Goal: Task Accomplishment & Management: Manage account settings

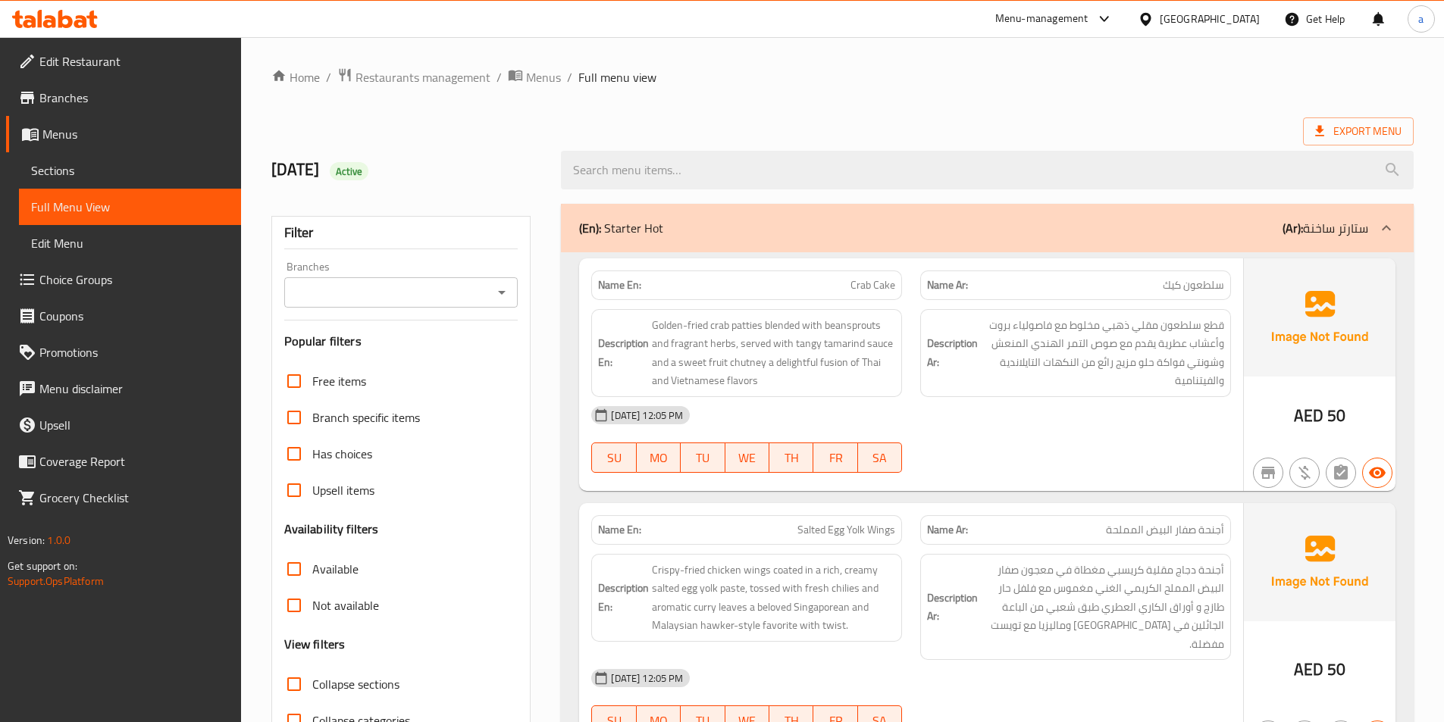
click at [960, 83] on ol "Home / Restaurants management / Menus / Full menu view" at bounding box center [842, 77] width 1142 height 20
click at [1366, 124] on span "Export Menu" at bounding box center [1358, 131] width 86 height 19
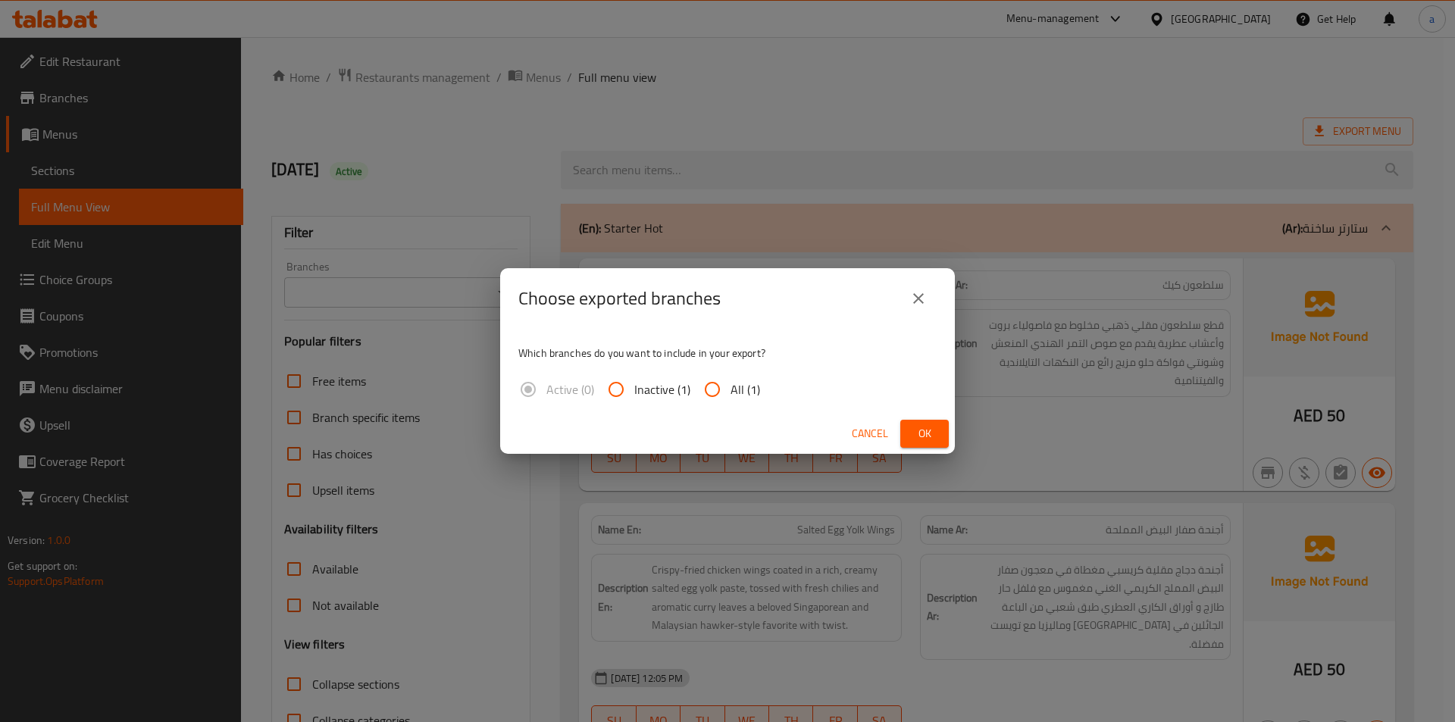
click at [731, 389] on span "All (1)" at bounding box center [746, 389] width 30 height 18
click at [731, 389] on input "All (1)" at bounding box center [712, 389] width 36 height 36
radio input "true"
click at [919, 299] on icon "close" at bounding box center [918, 298] width 11 height 11
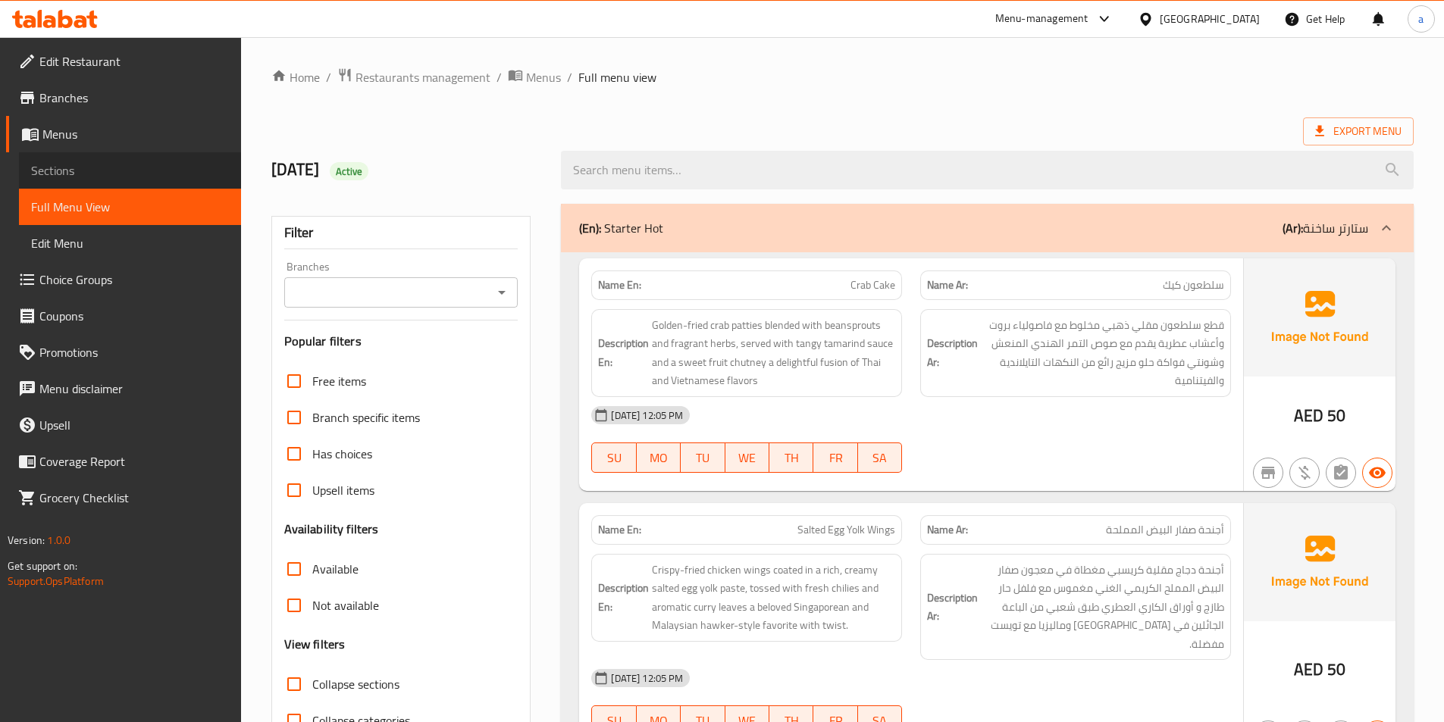
click at [74, 159] on link "Sections" at bounding box center [130, 170] width 222 height 36
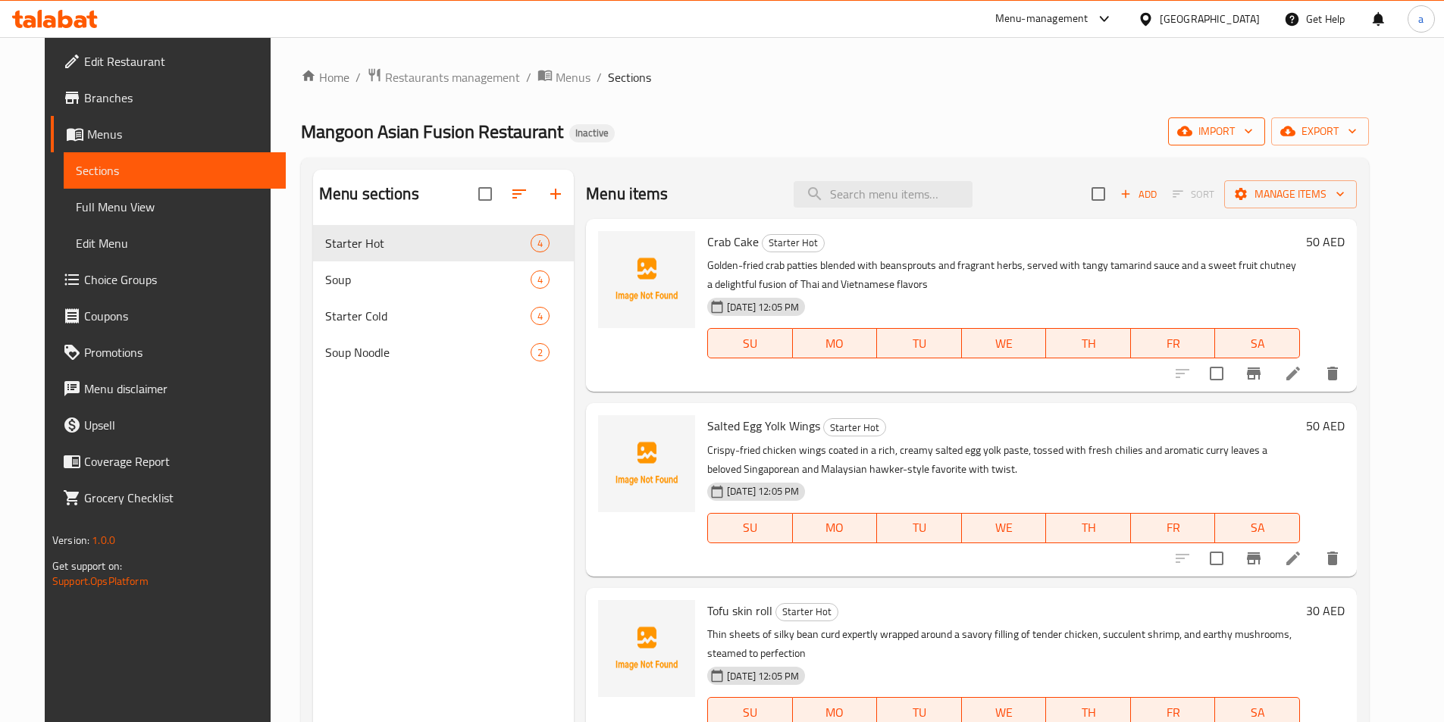
click at [1256, 129] on icon "button" at bounding box center [1248, 131] width 15 height 15
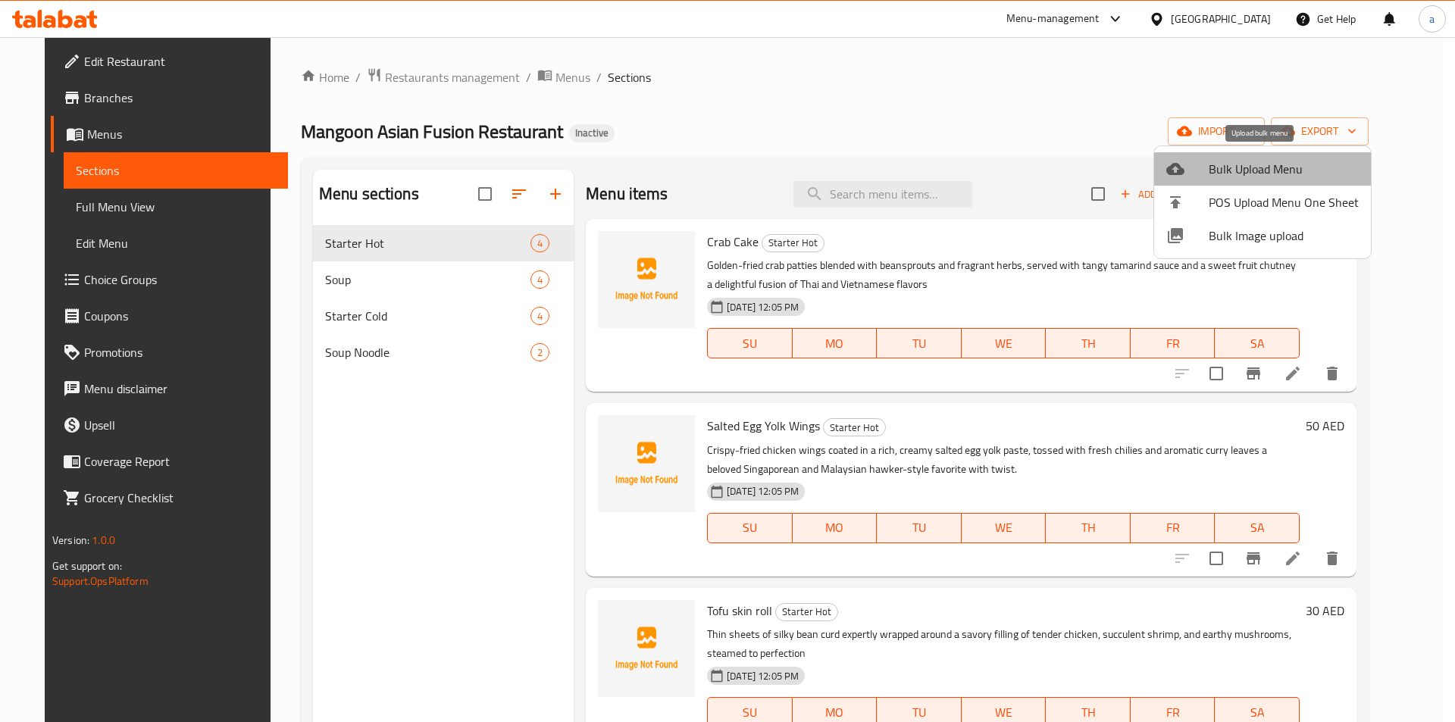
click at [1271, 168] on span "Bulk Upload Menu" at bounding box center [1284, 169] width 150 height 18
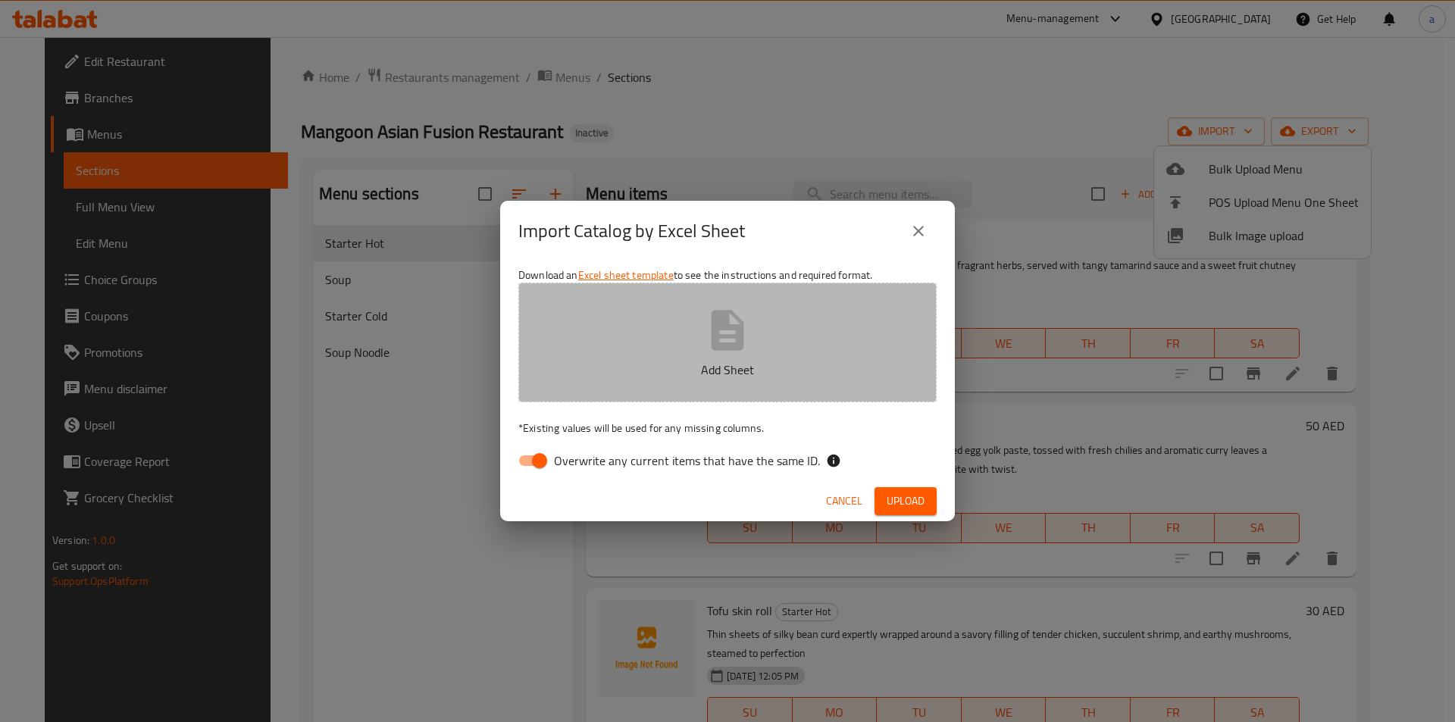
click at [720, 387] on button "Add Sheet" at bounding box center [727, 343] width 418 height 120
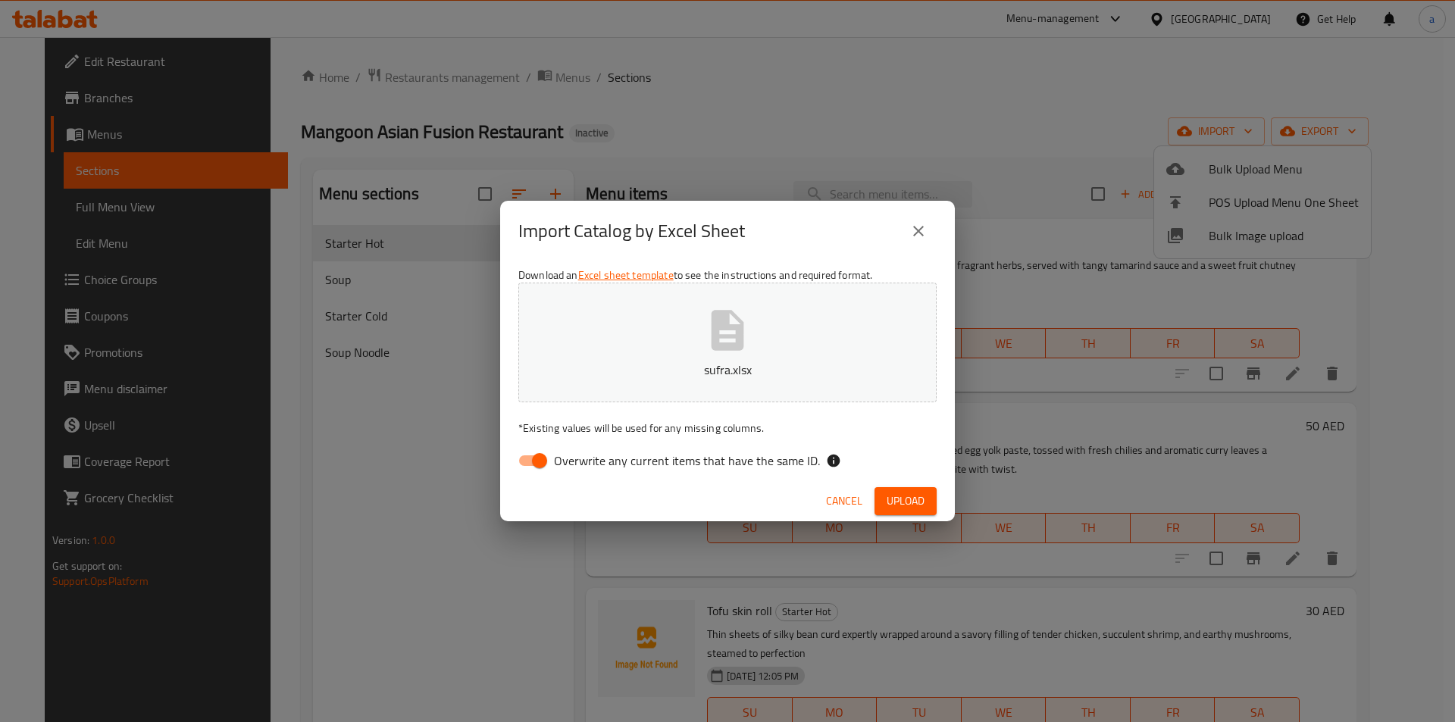
click at [540, 459] on input "Overwrite any current items that have the same ID." at bounding box center [539, 460] width 86 height 29
checkbox input "false"
click at [917, 495] on span "Upload" at bounding box center [906, 501] width 38 height 19
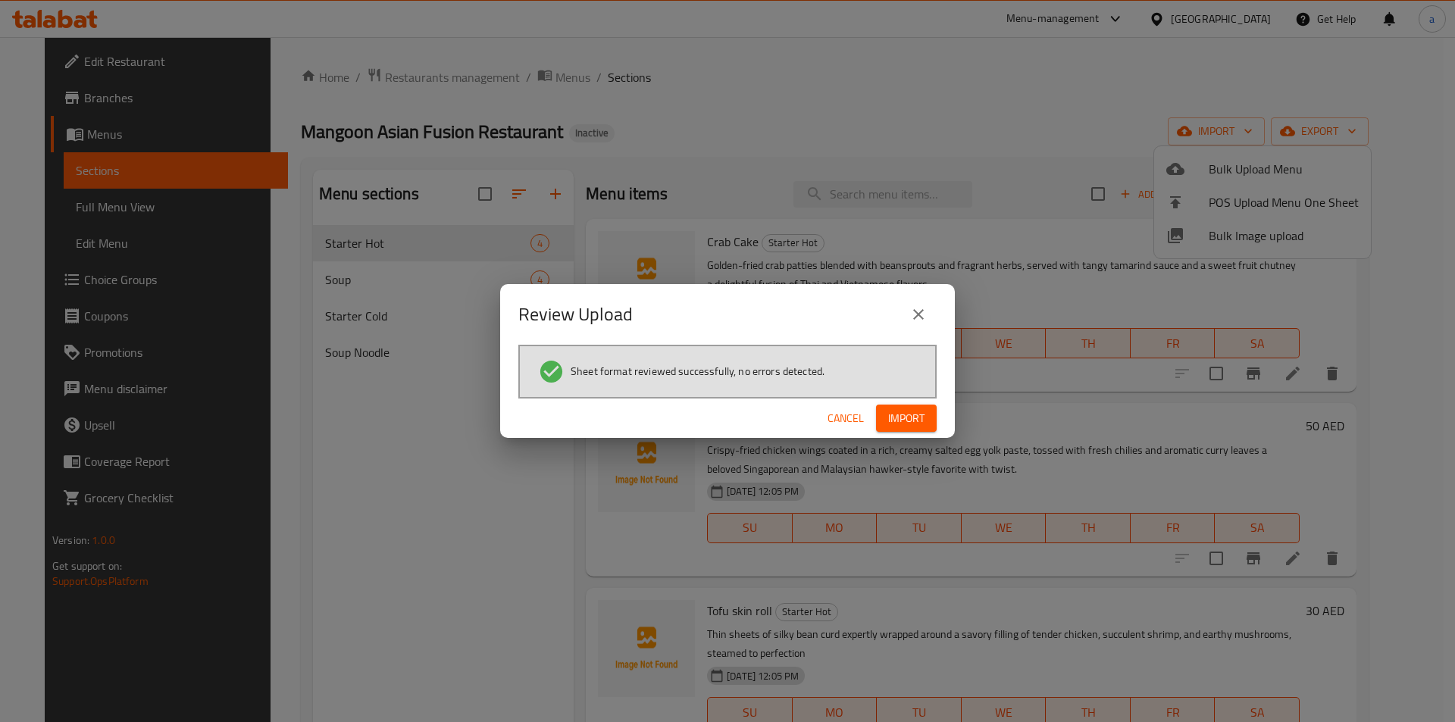
click at [918, 421] on span "Import" at bounding box center [906, 418] width 36 height 19
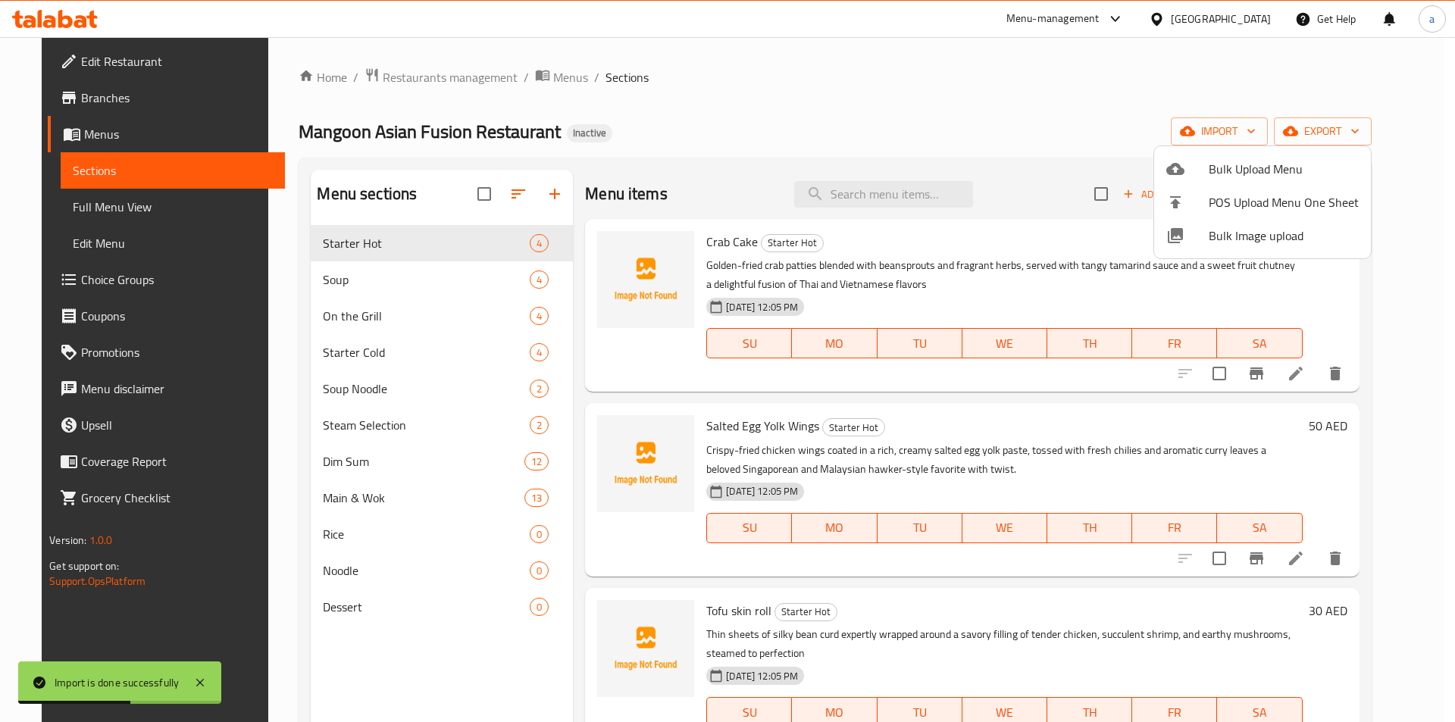
click at [305, 320] on div at bounding box center [727, 361] width 1455 height 722
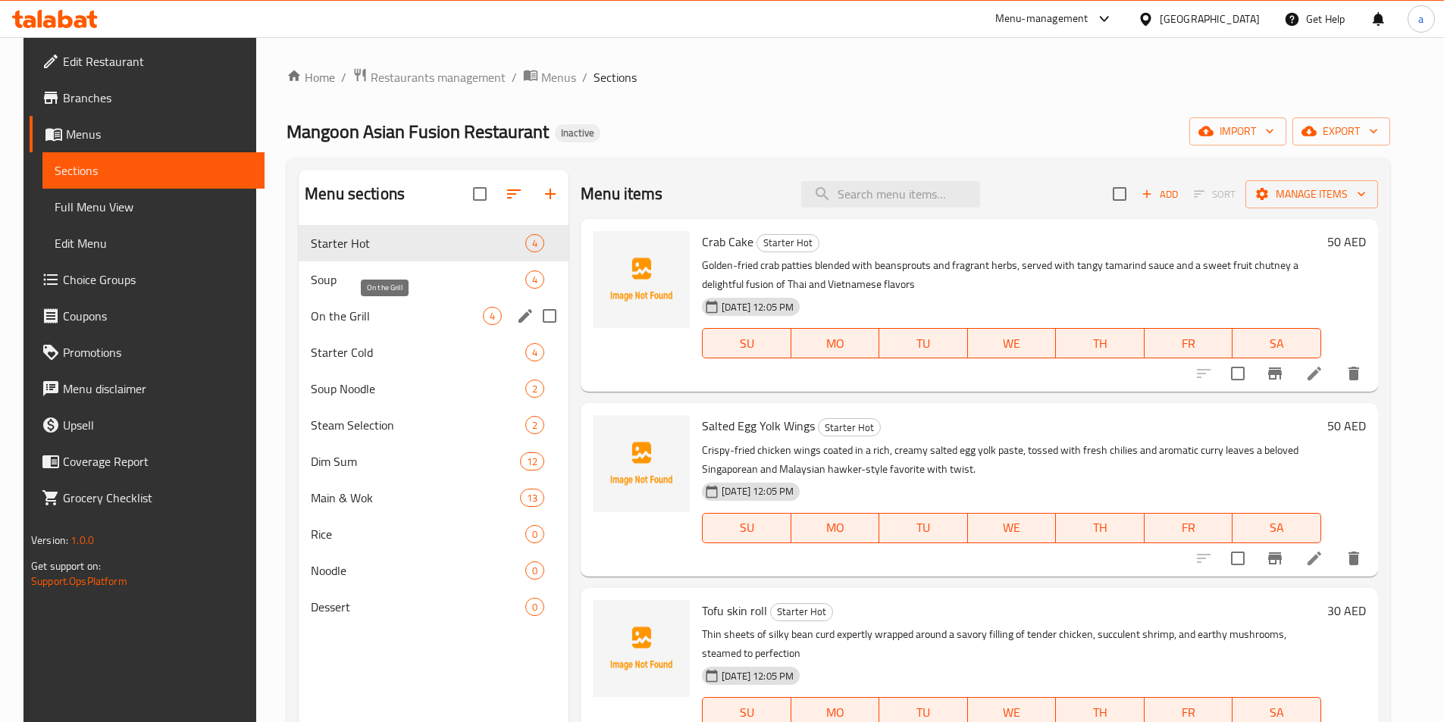
click at [374, 321] on span "On the Grill" at bounding box center [397, 316] width 172 height 18
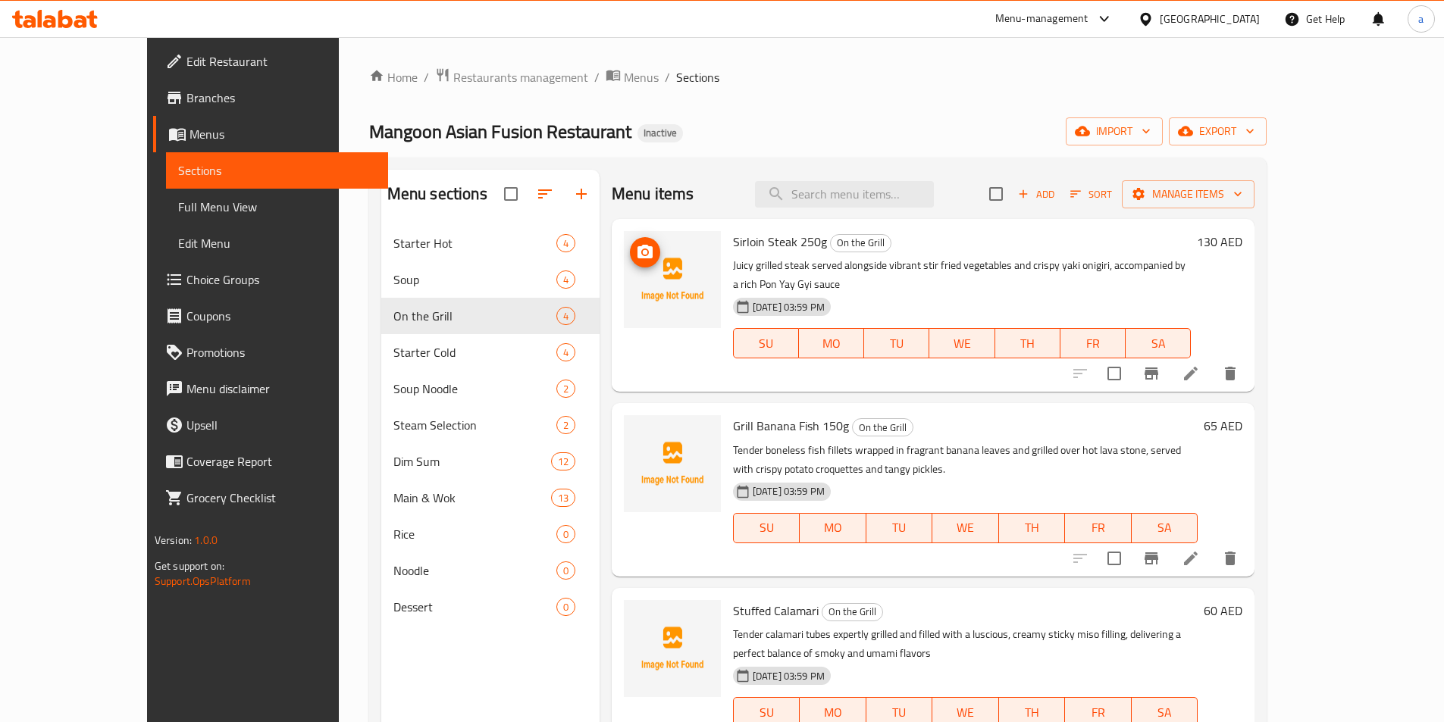
scroll to position [16, 0]
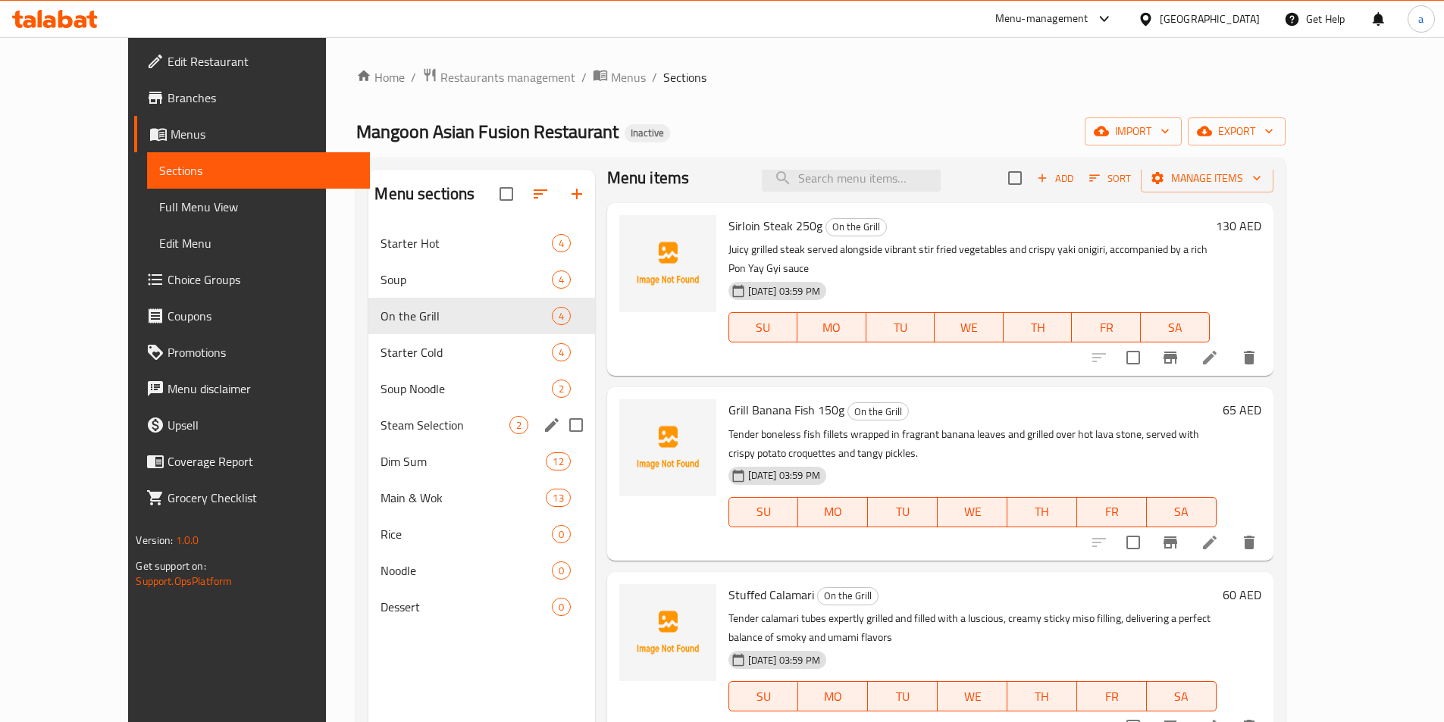
click at [368, 434] on div "Steam Selection 2" at bounding box center [481, 425] width 226 height 36
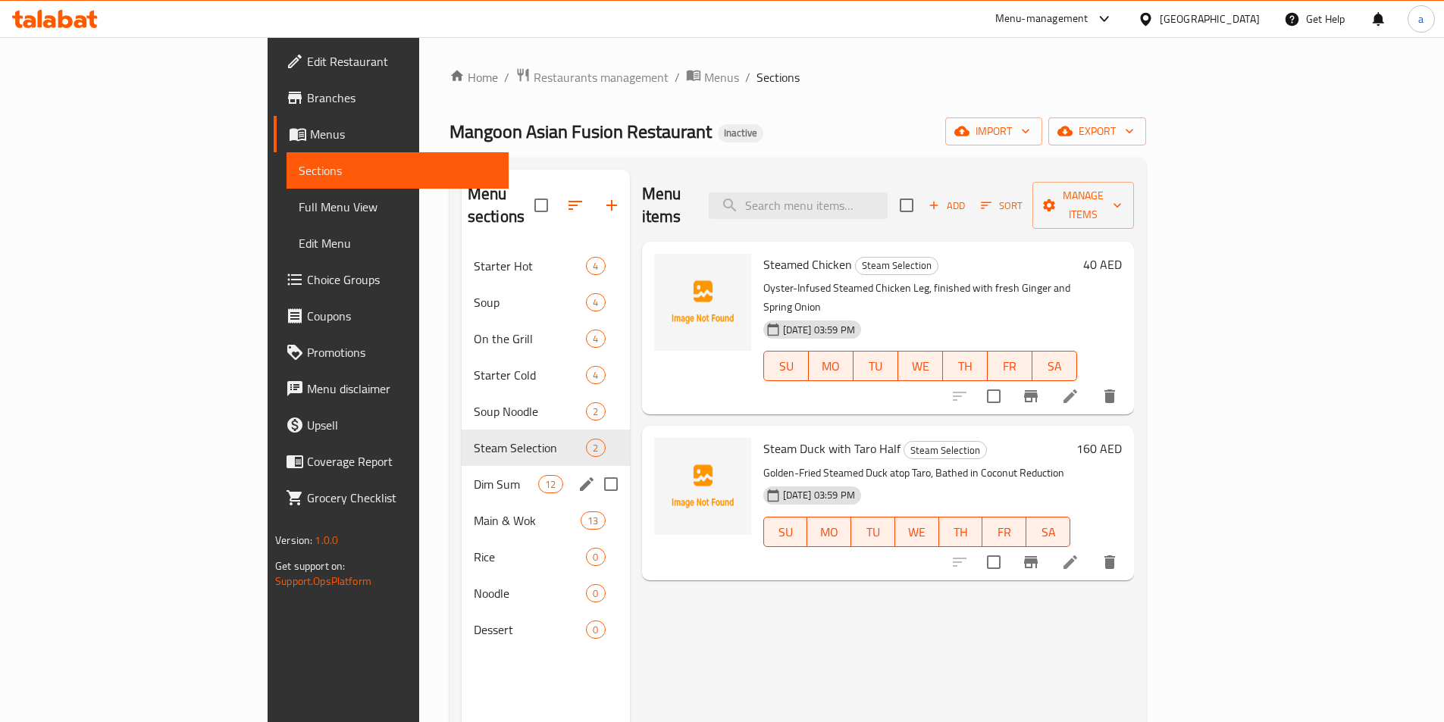
click at [462, 472] on div "Dim Sum 12" at bounding box center [546, 484] width 168 height 36
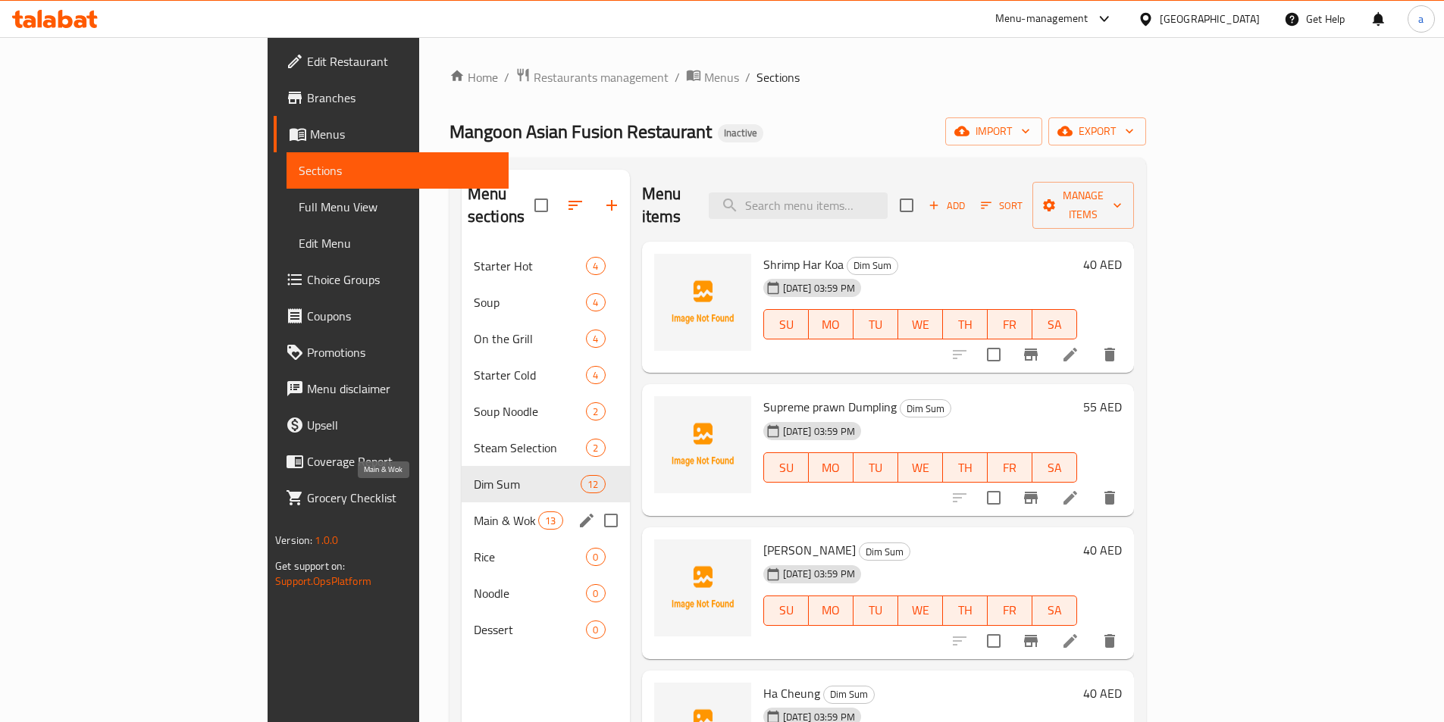
click at [474, 512] on span "Main & Wok" at bounding box center [506, 521] width 64 height 18
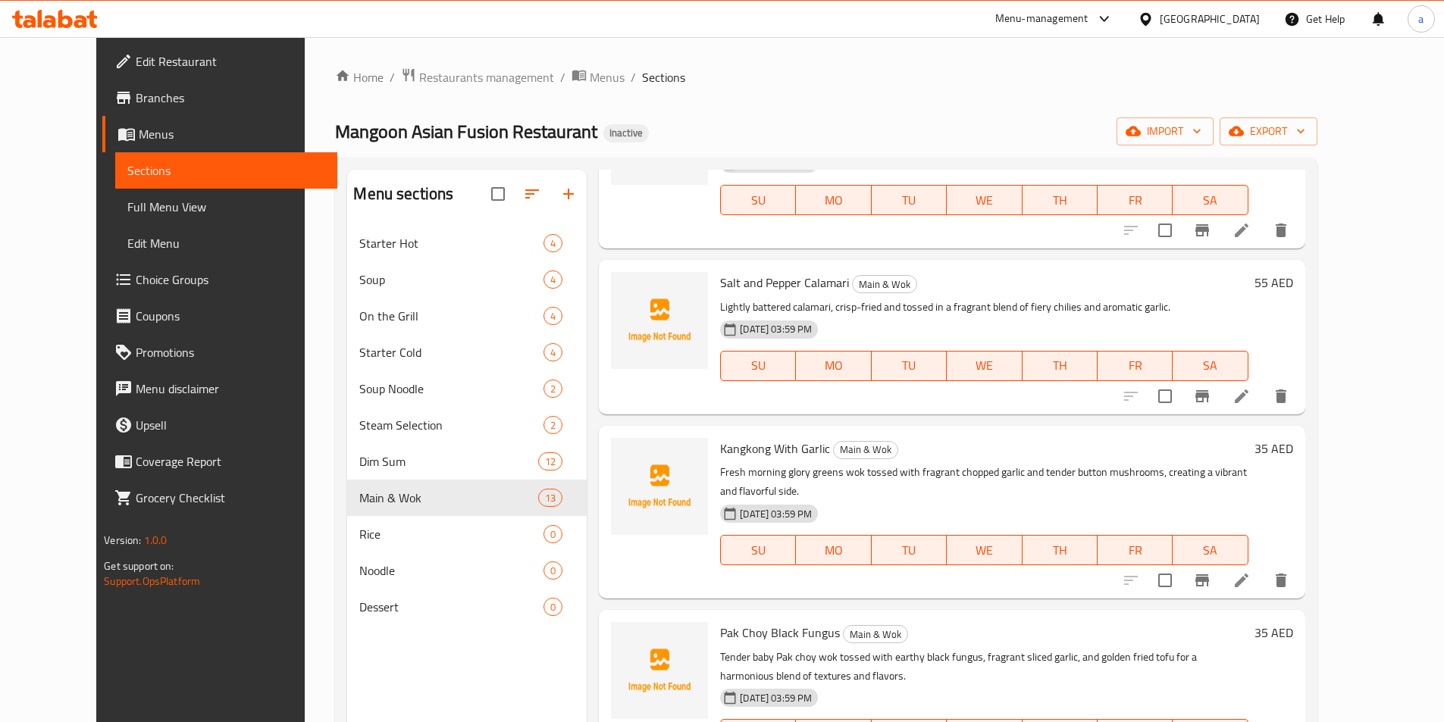
scroll to position [212, 0]
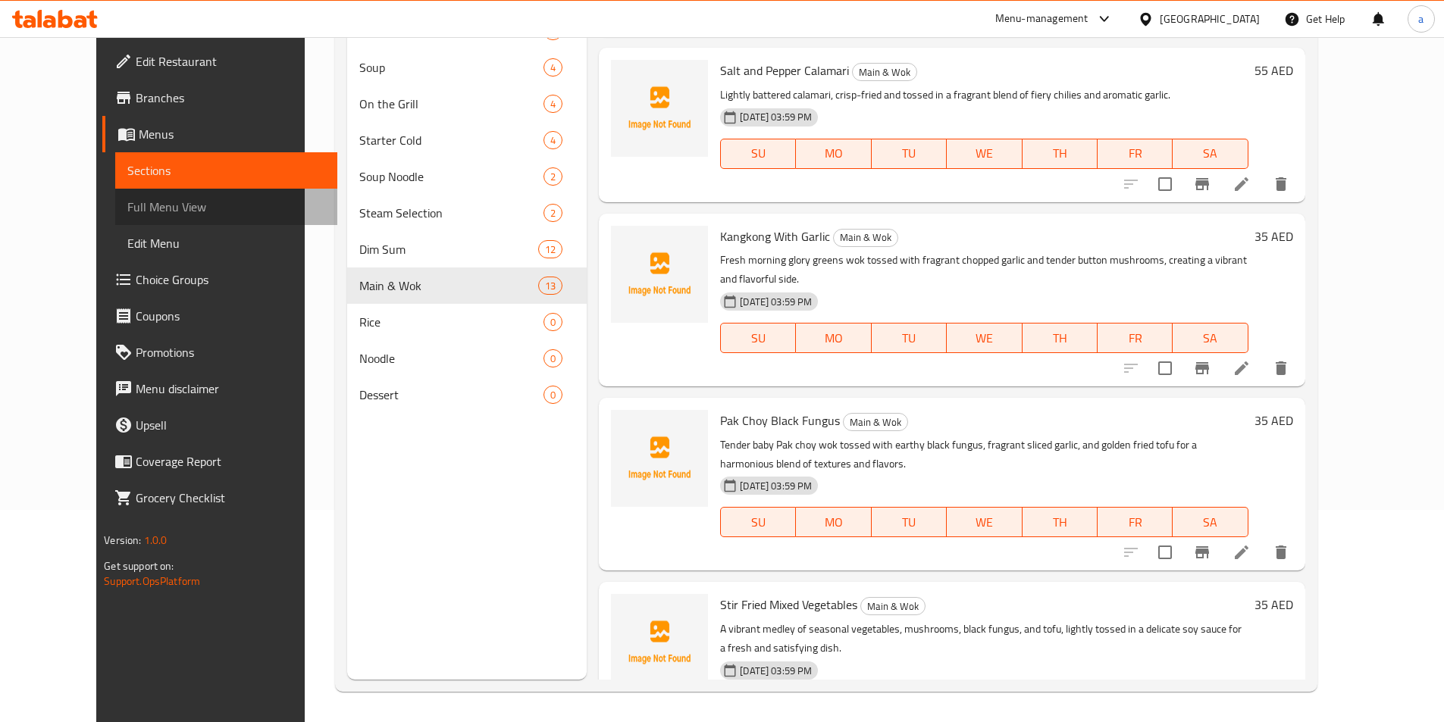
click at [115, 218] on link "Full Menu View" at bounding box center [226, 207] width 222 height 36
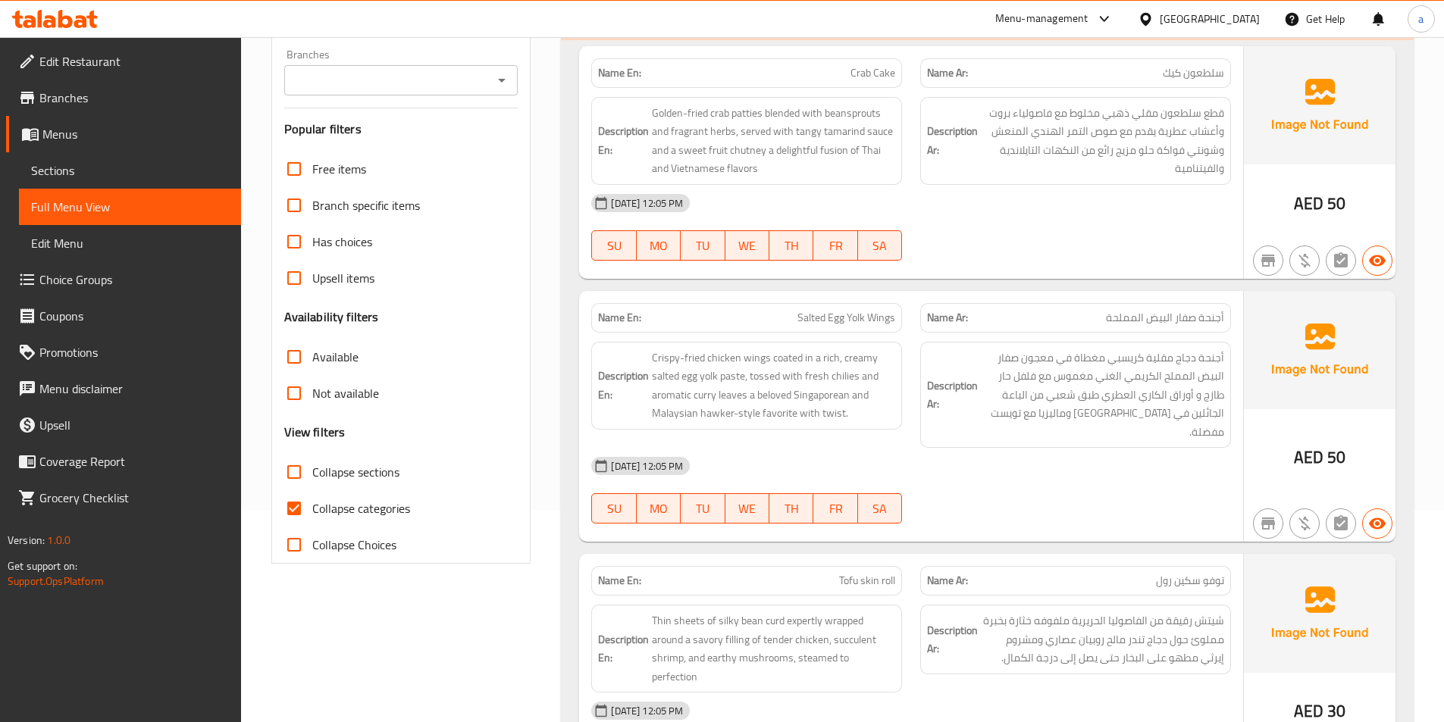
click at [364, 512] on span "Collapse categories" at bounding box center [361, 508] width 98 height 18
click at [312, 512] on input "Collapse categories" at bounding box center [294, 508] width 36 height 36
checkbox input "false"
click at [361, 477] on span "Collapse sections" at bounding box center [355, 472] width 87 height 18
click at [312, 477] on input "Collapse sections" at bounding box center [294, 472] width 36 height 36
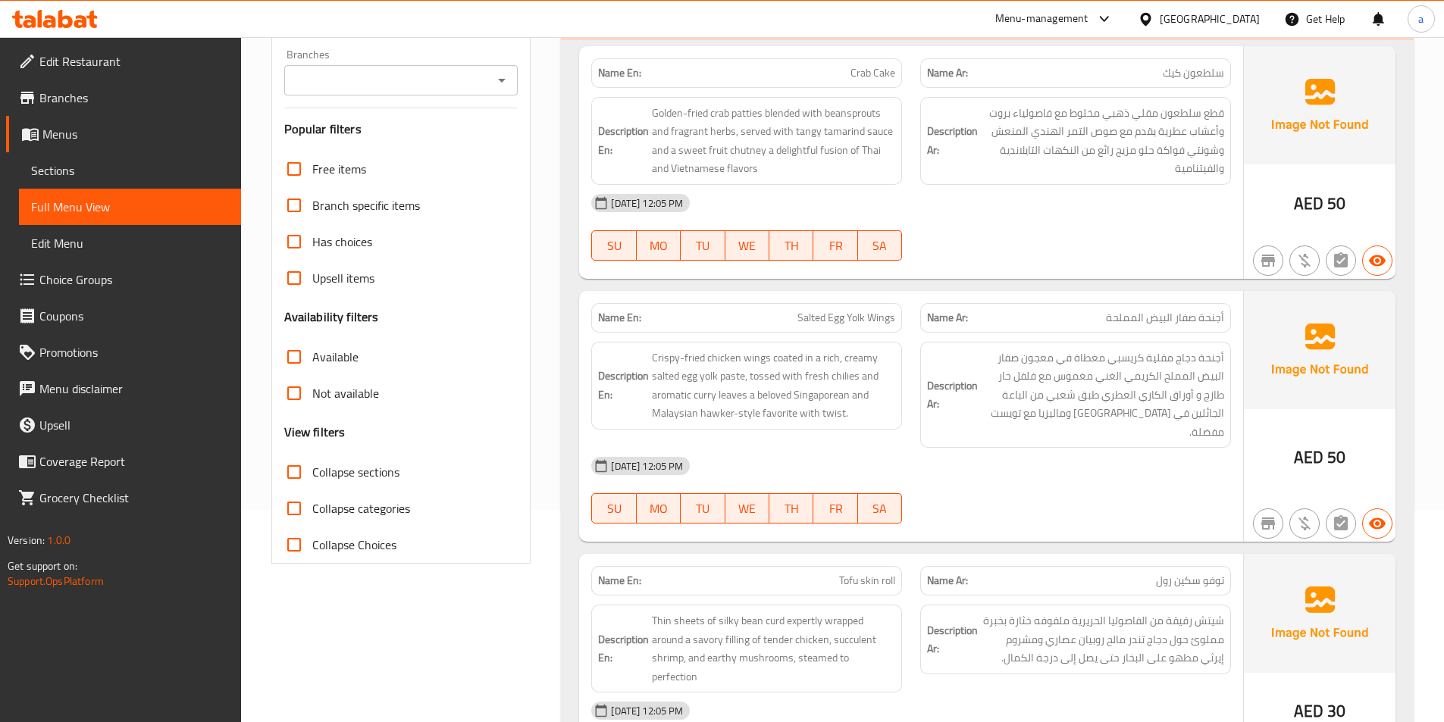
checkbox input "true"
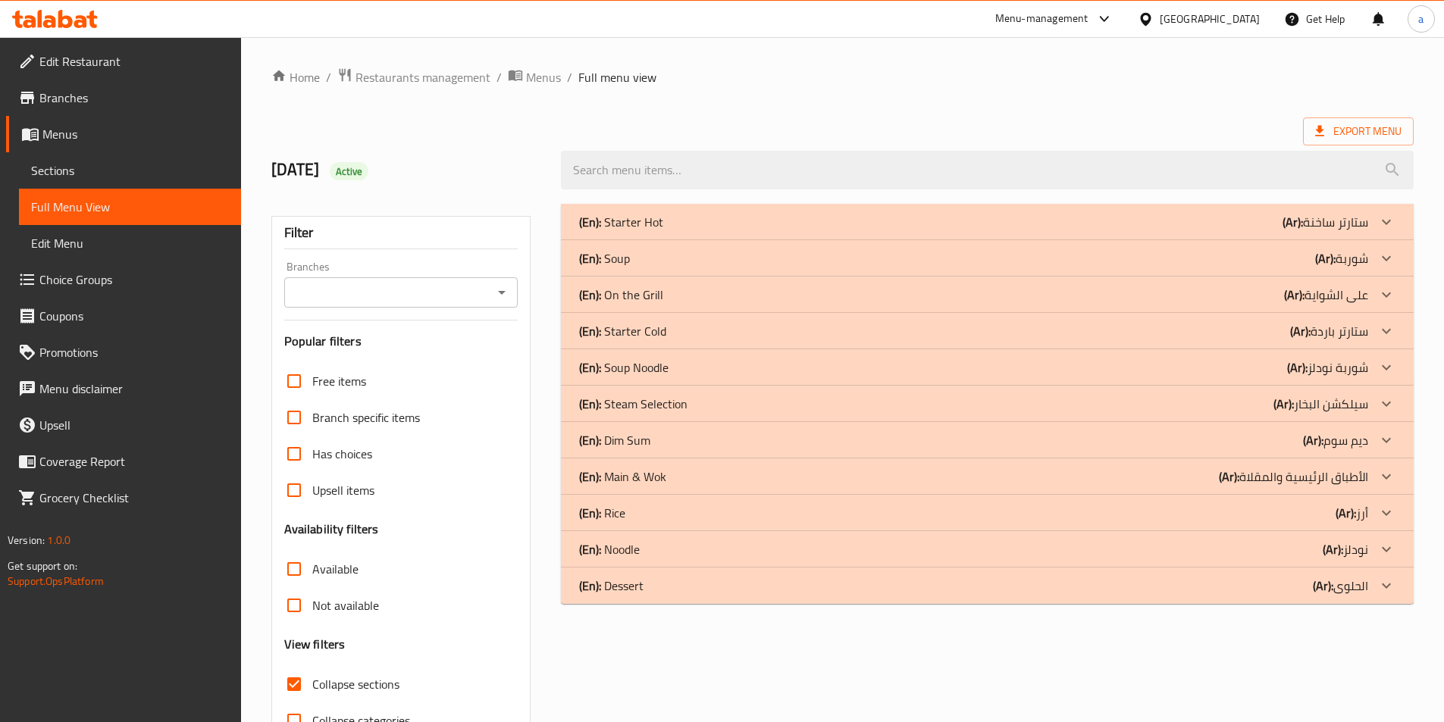
click at [666, 482] on div "(En): Main & Wok (Ar): الأطباق الرئيسية والمقلاة" at bounding box center [973, 477] width 789 height 18
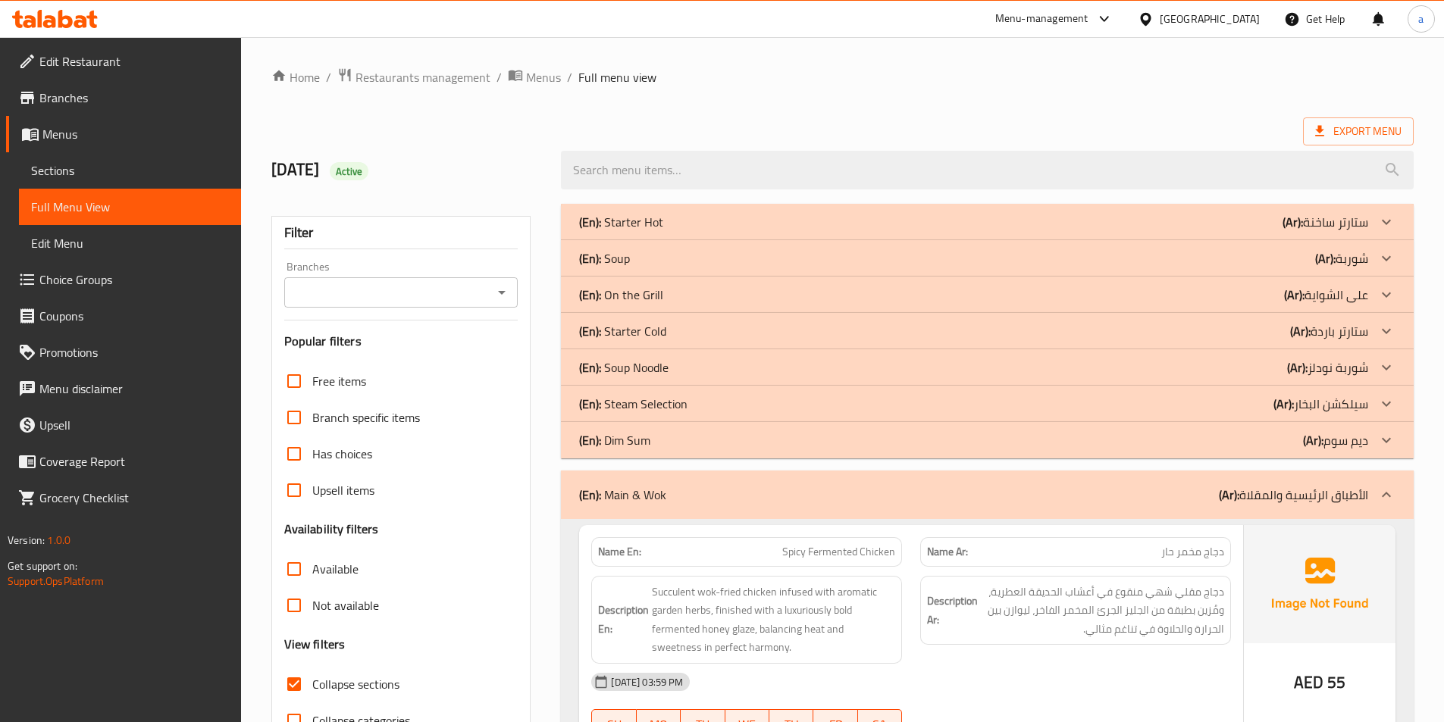
click at [676, 448] on div "(En): Dim Sum (Ar): ديم سوم" at bounding box center [973, 440] width 789 height 18
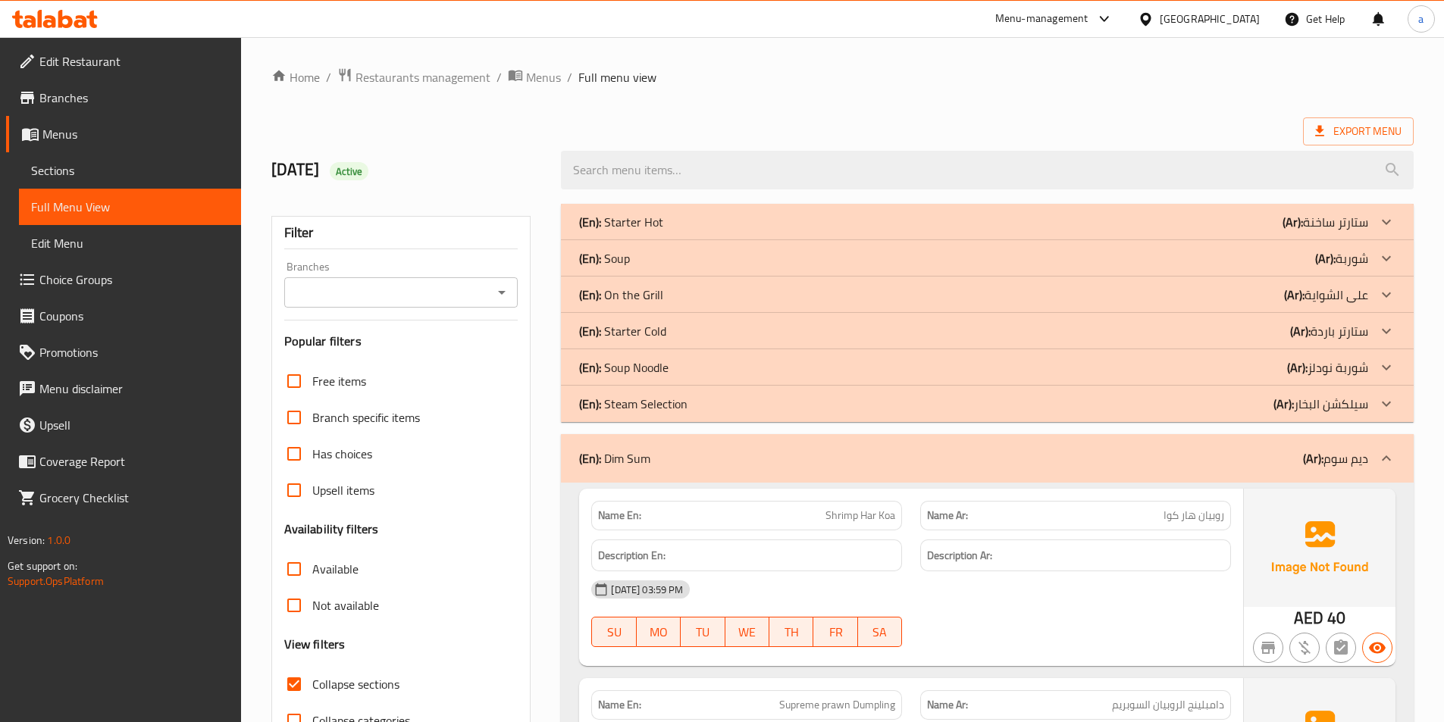
click at [688, 413] on div "(En): Steam Selection (Ar): سيلكشن البخار" at bounding box center [987, 404] width 853 height 36
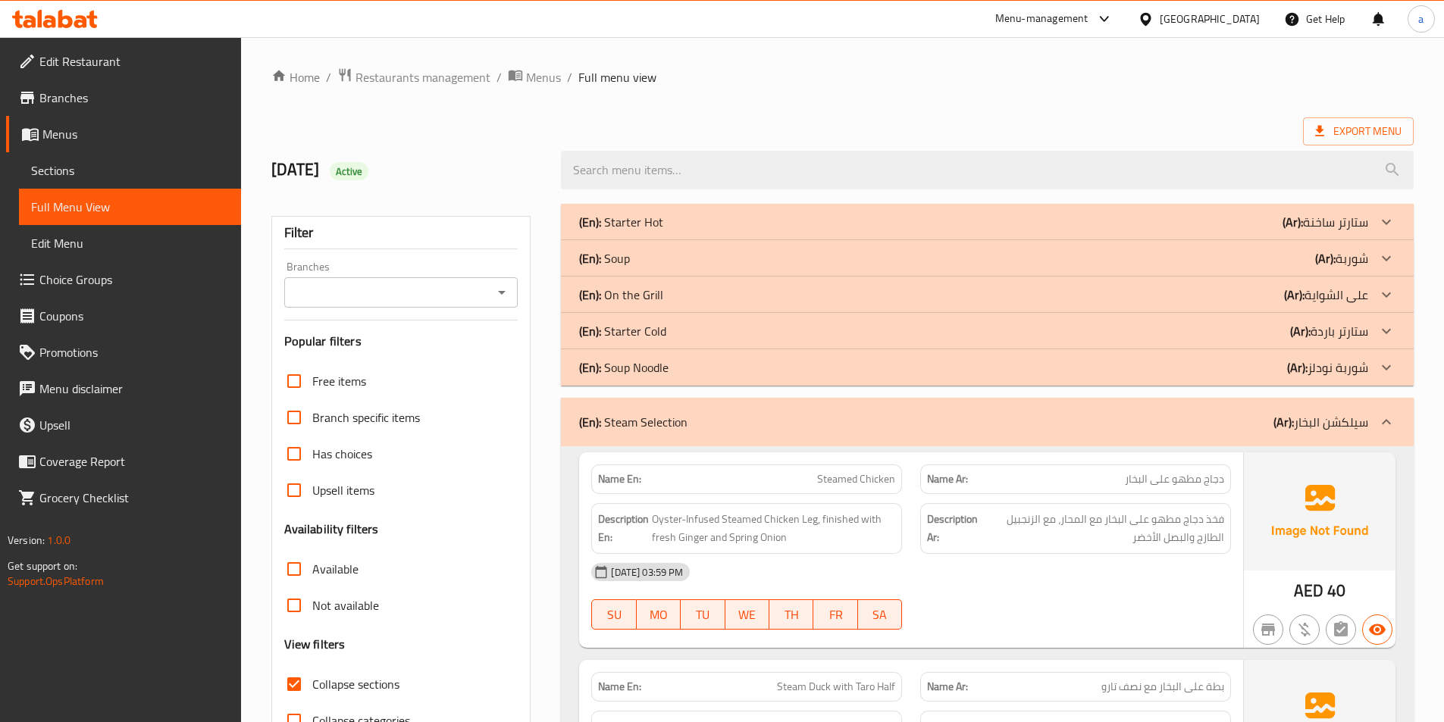
click at [655, 302] on p "(En): On the Grill" at bounding box center [621, 295] width 84 height 18
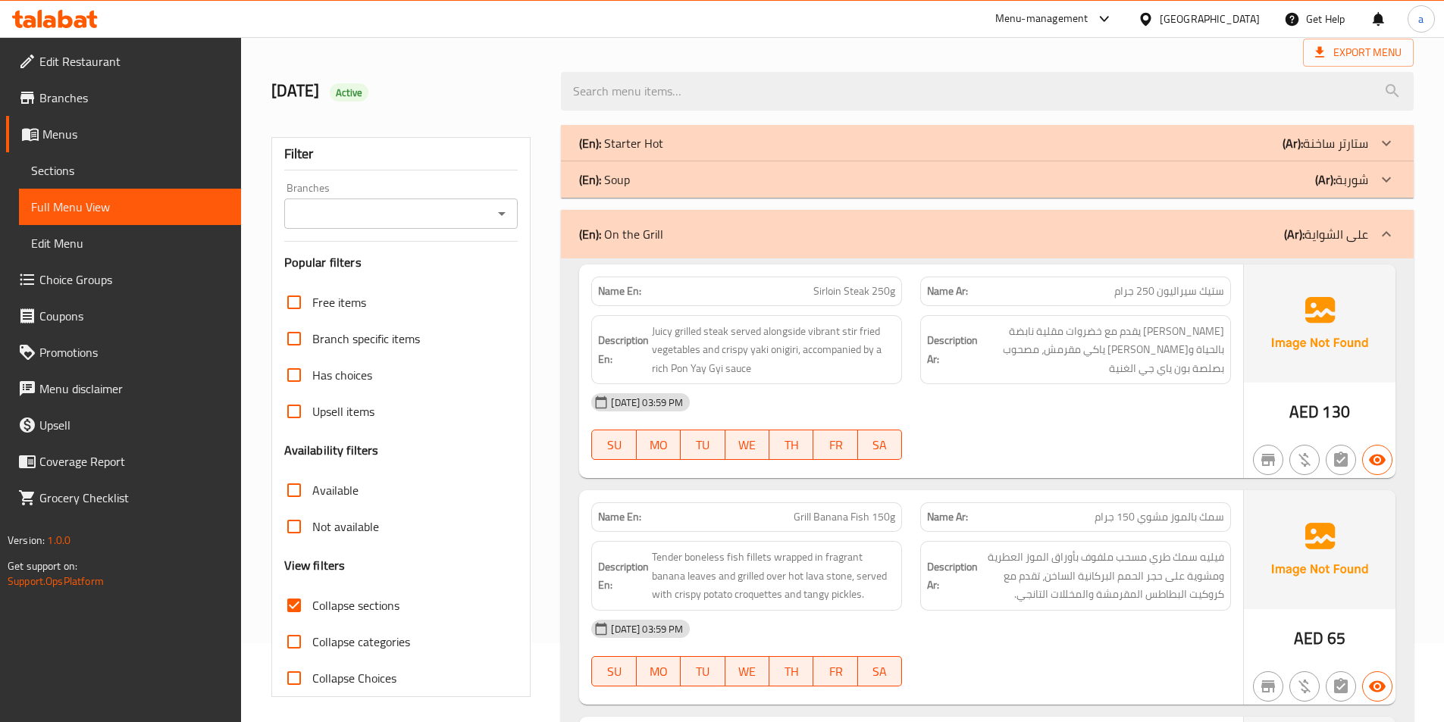
scroll to position [152, 0]
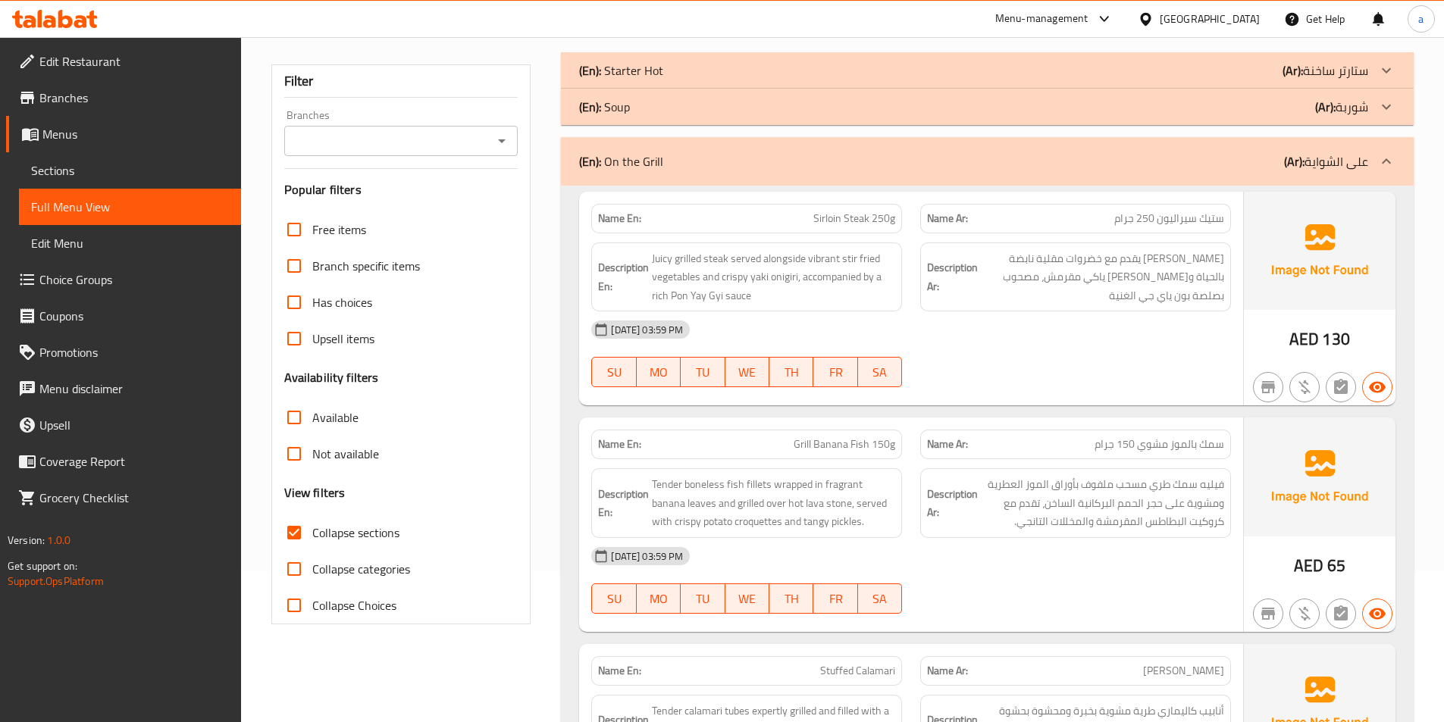
click at [586, 277] on div "Description En: Juicy grilled steak served alongside vibrant stir fried vegetab…" at bounding box center [746, 277] width 329 height 88
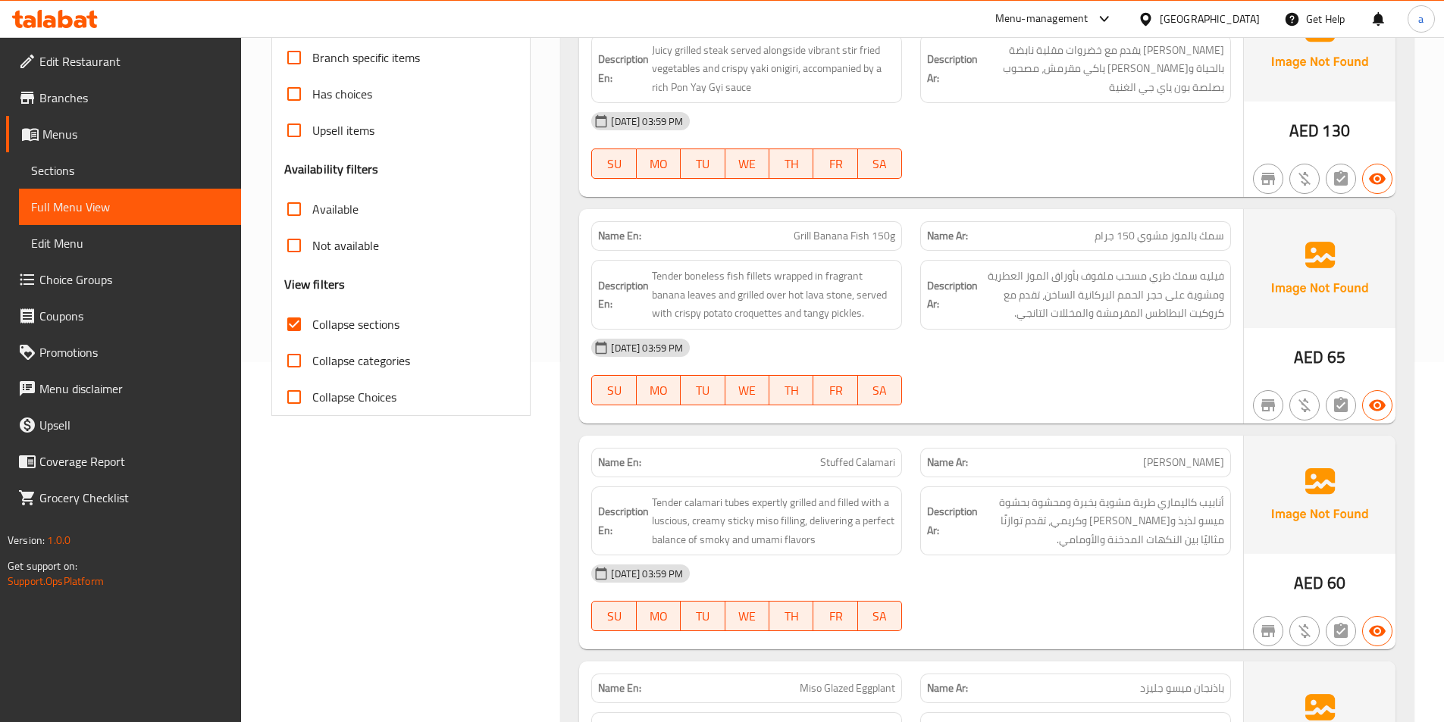
scroll to position [0, 0]
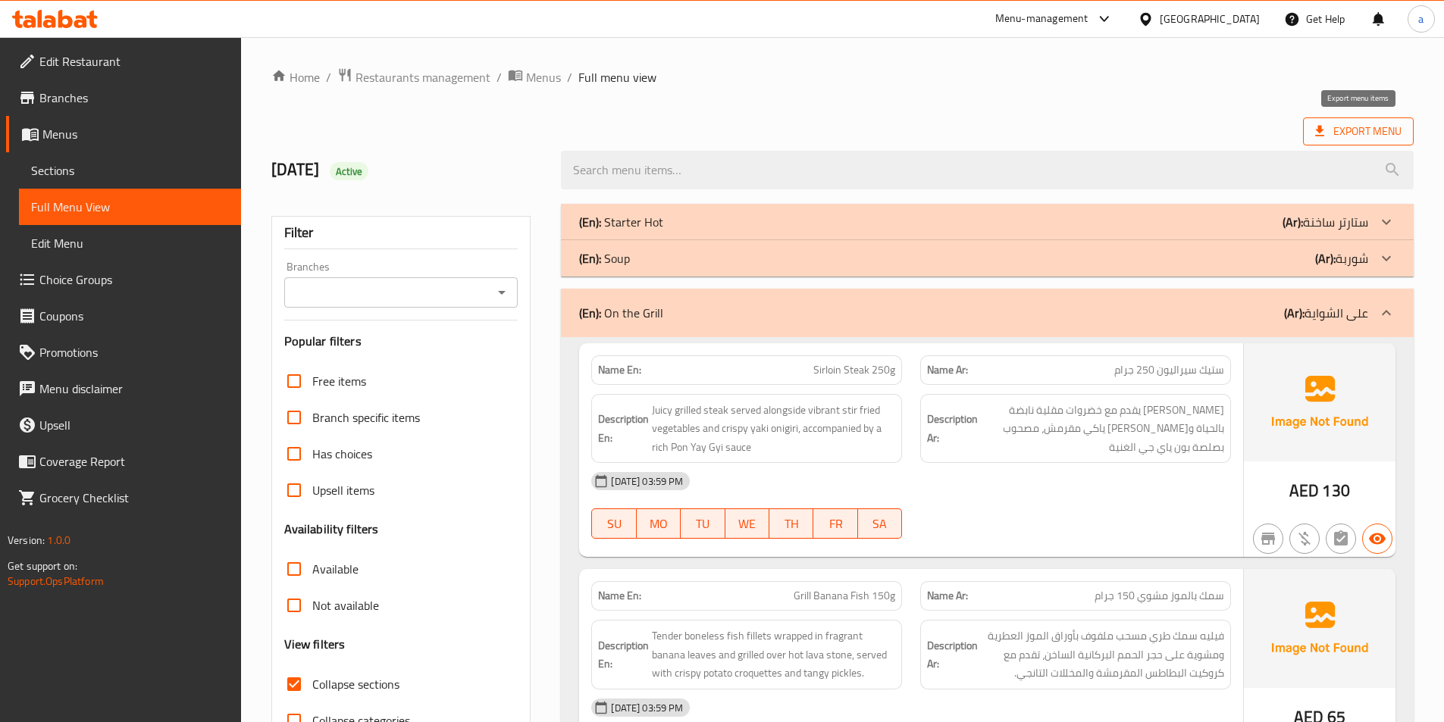
click at [1310, 136] on span "Export Menu" at bounding box center [1358, 131] width 111 height 28
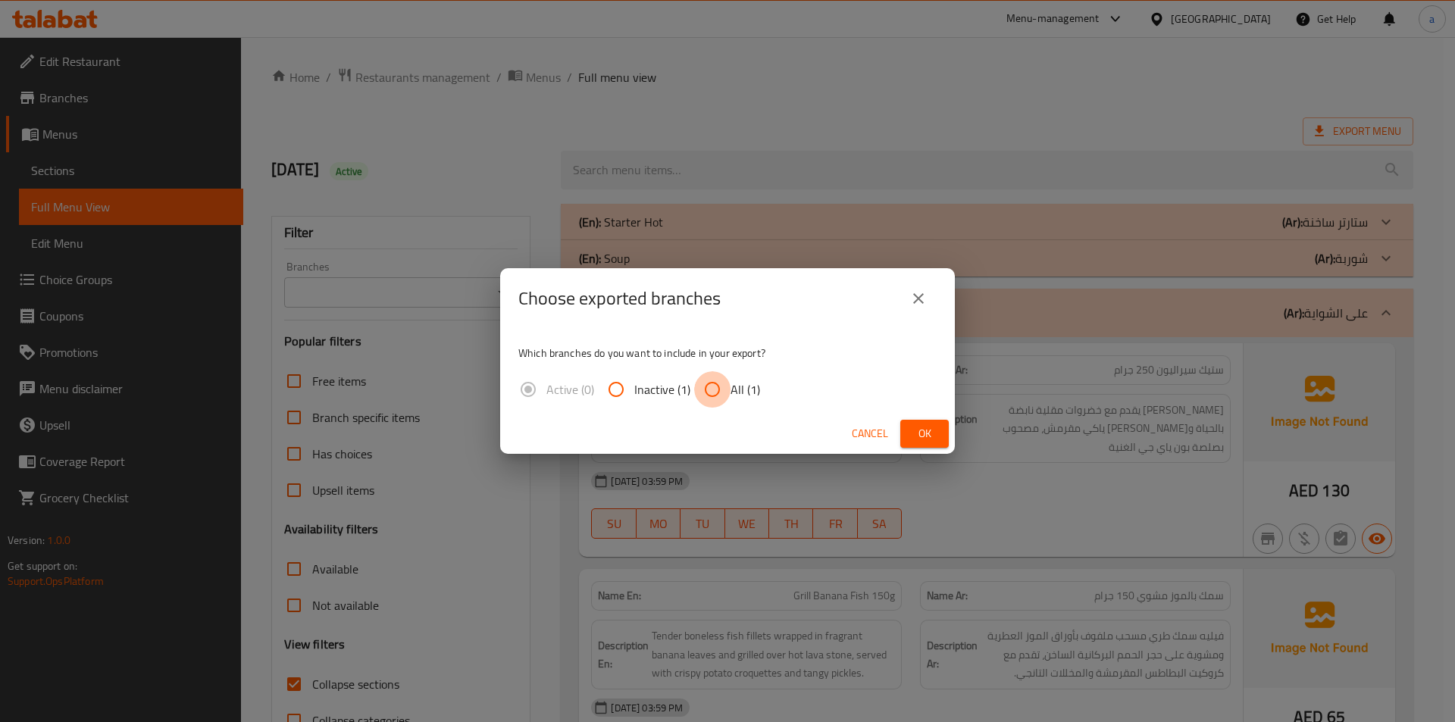
click at [709, 393] on input "All (1)" at bounding box center [712, 389] width 36 height 36
radio input "true"
click at [937, 444] on button "Ok" at bounding box center [924, 434] width 49 height 28
